Goal: Information Seeking & Learning: Learn about a topic

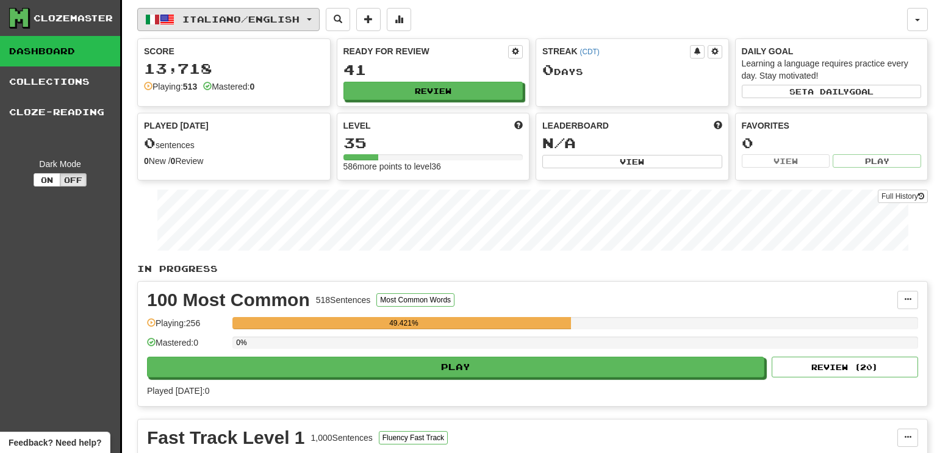
click at [299, 23] on span "Italiano / English" at bounding box center [240, 19] width 117 height 10
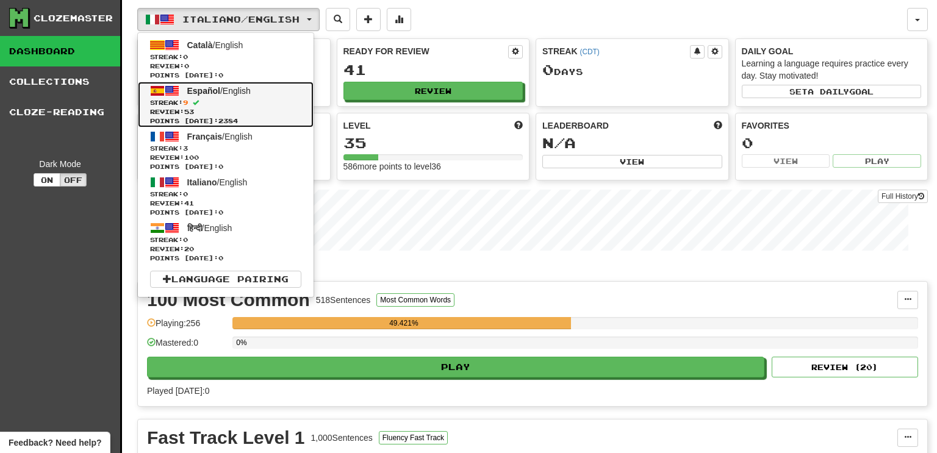
click at [282, 96] on link "Español / English Streak: 9 Review: 53 Points today: 2384" at bounding box center [226, 105] width 176 height 46
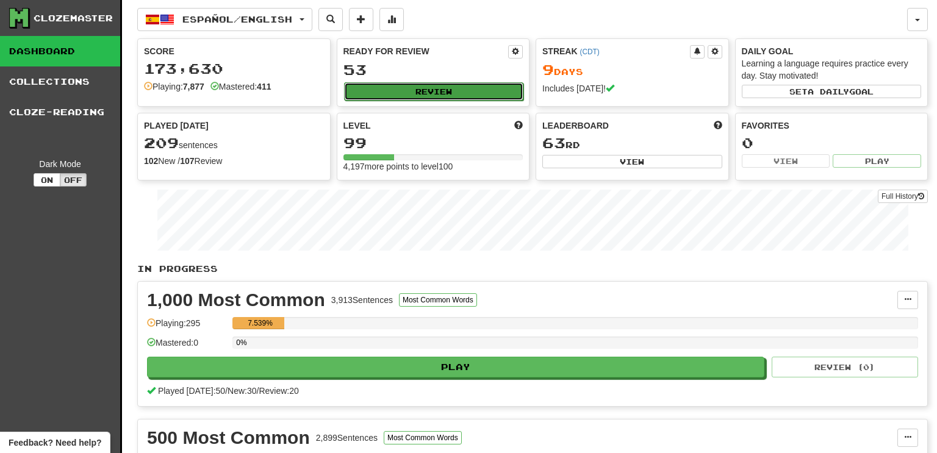
click at [409, 90] on button "Review" at bounding box center [434, 91] width 180 height 18
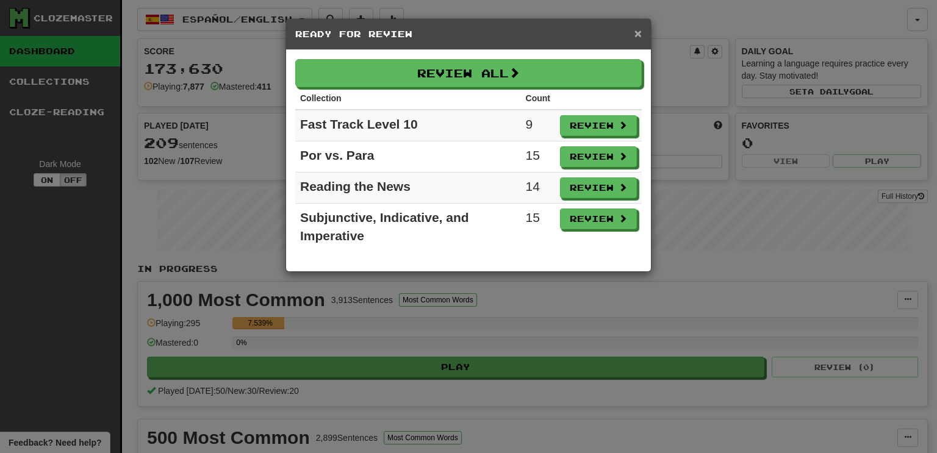
click at [638, 34] on span "×" at bounding box center [637, 33] width 7 height 14
